Goal: Information Seeking & Learning: Learn about a topic

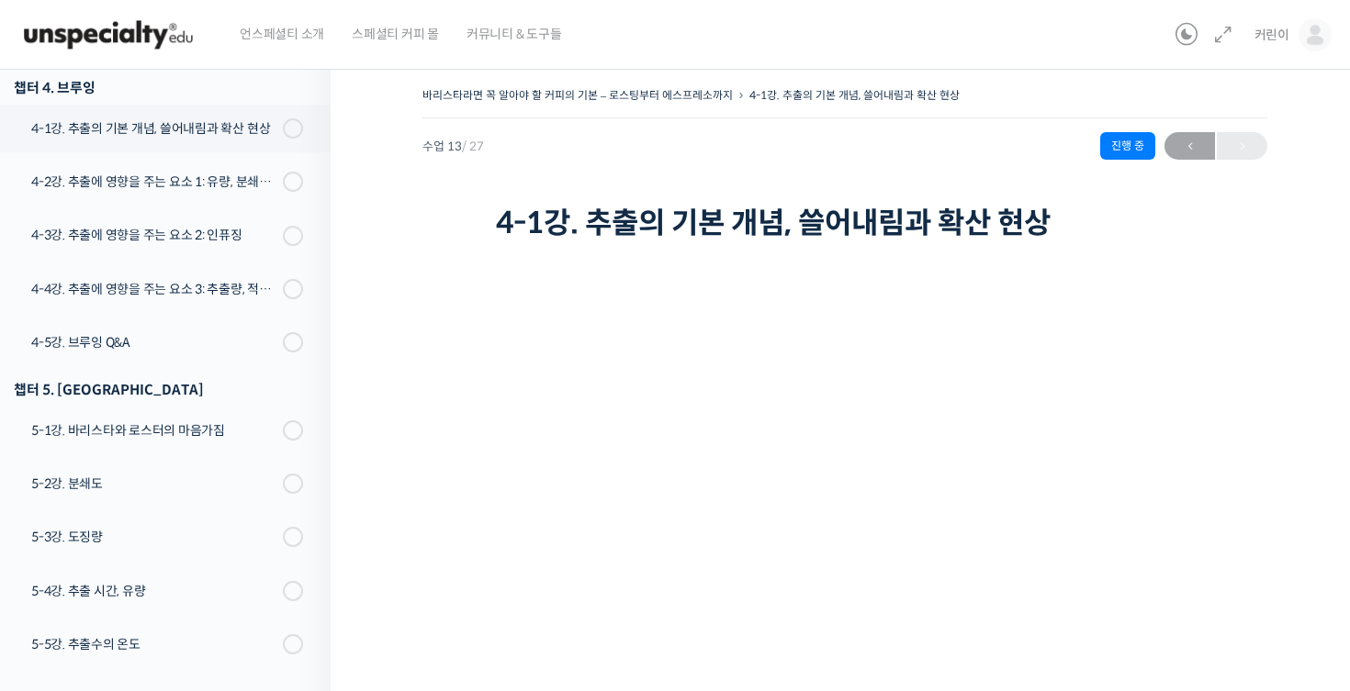
scroll to position [207, 0]
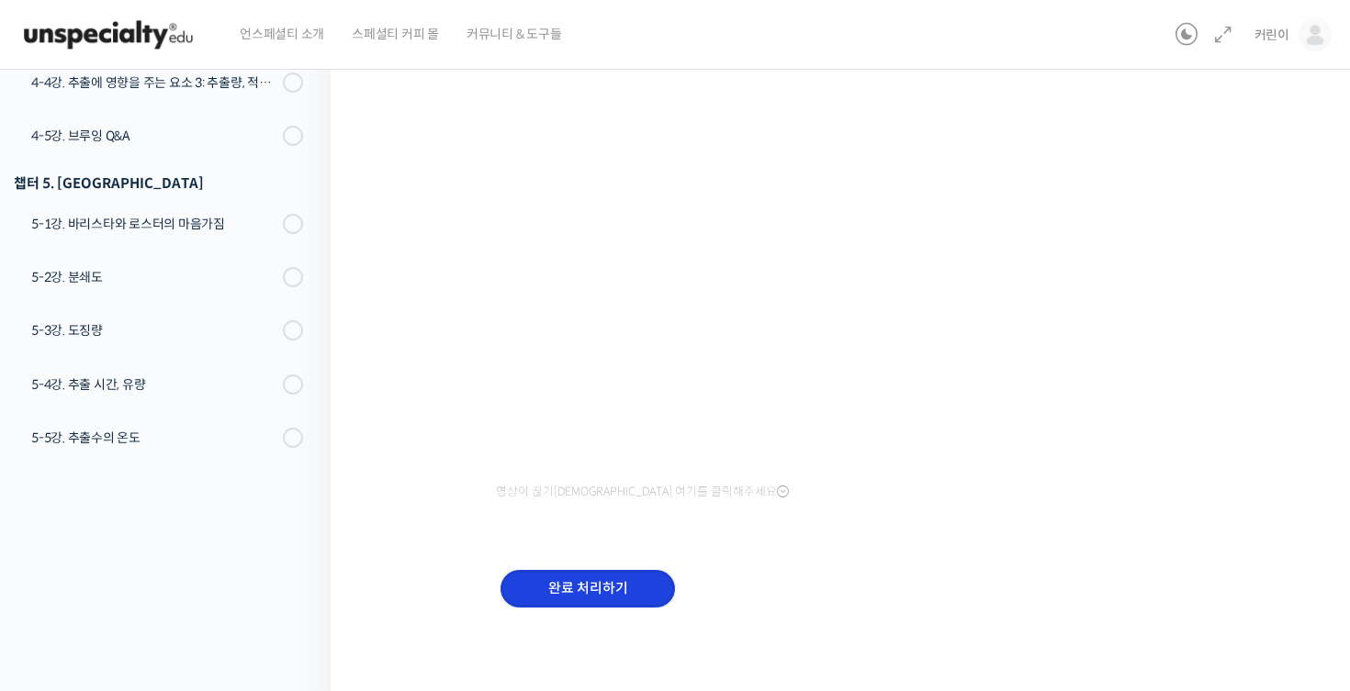
click at [547, 581] on input "완료 처리하기" at bounding box center [587, 589] width 174 height 38
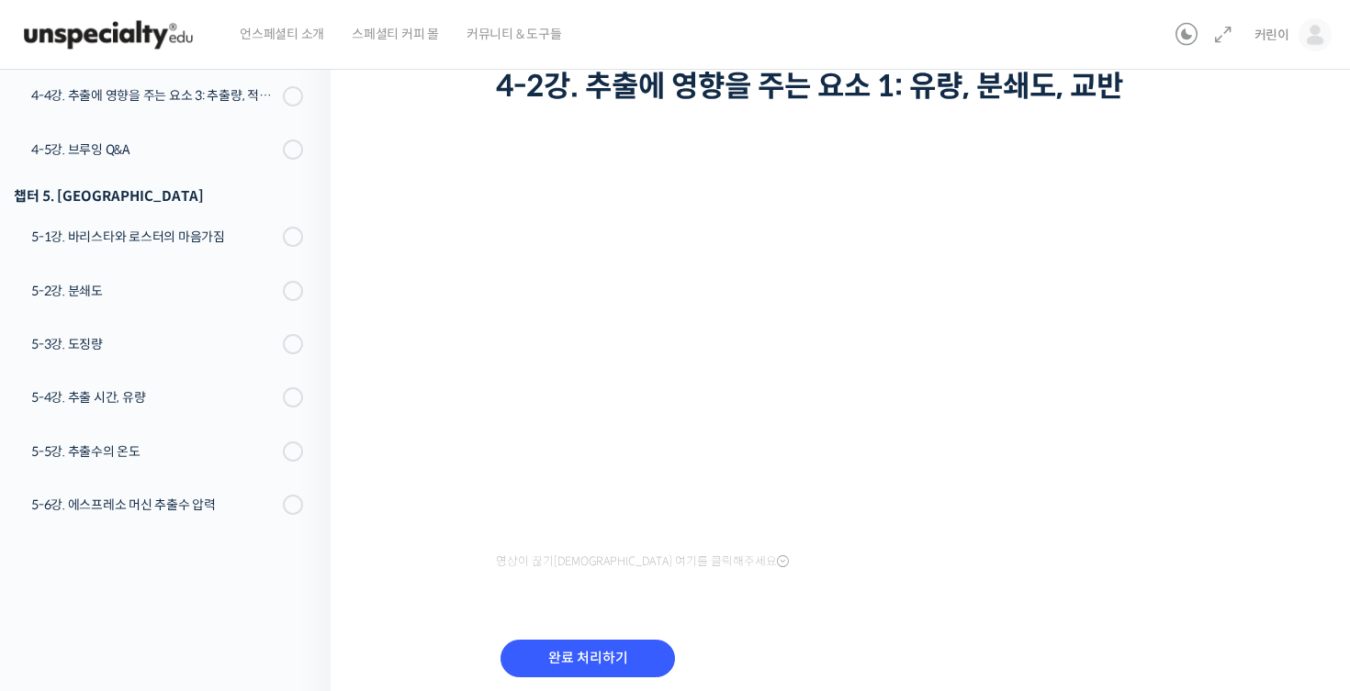
scroll to position [207, 0]
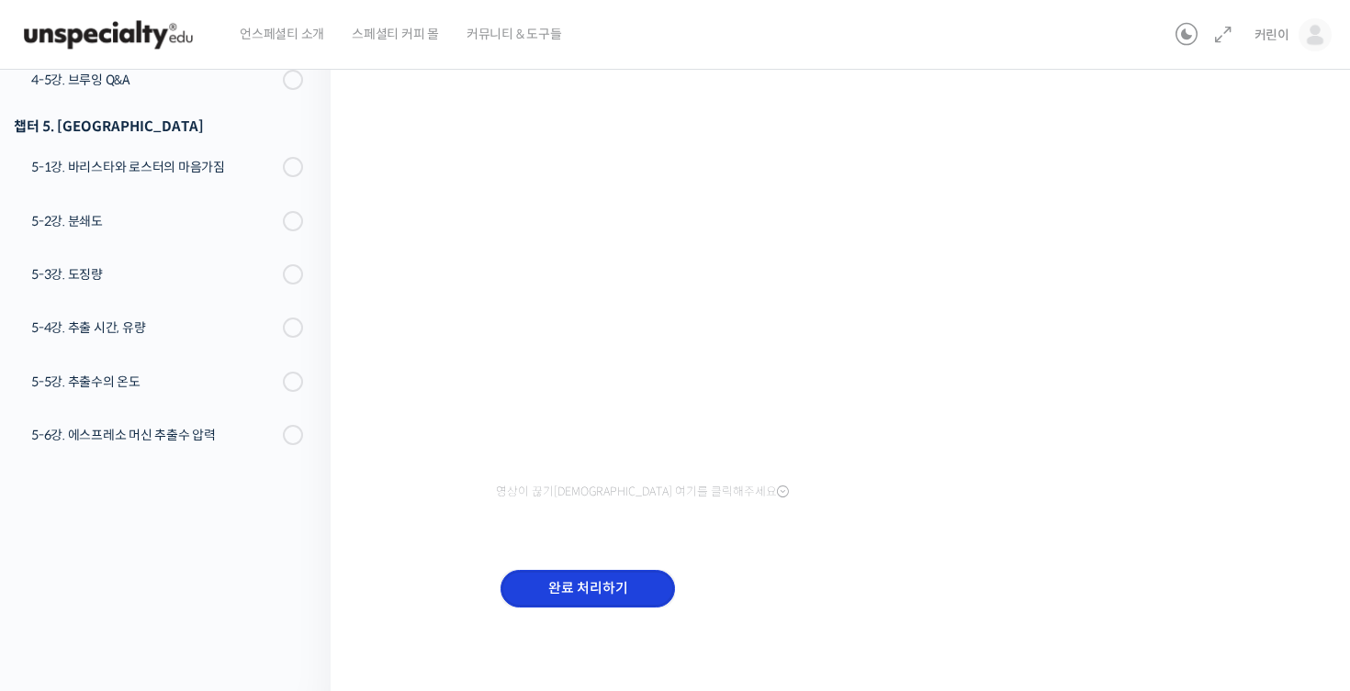
click at [609, 584] on input "완료 처리하기" at bounding box center [587, 589] width 174 height 38
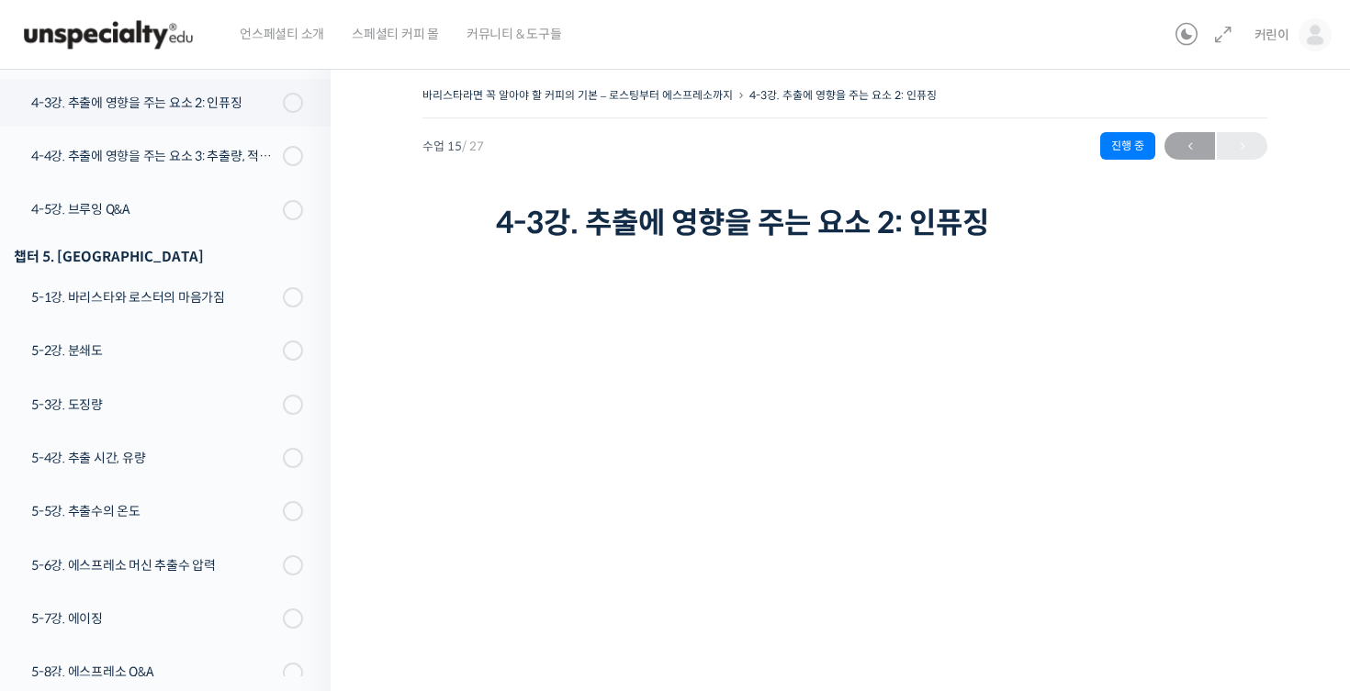
scroll to position [1140, 0]
